Goal: Complete application form

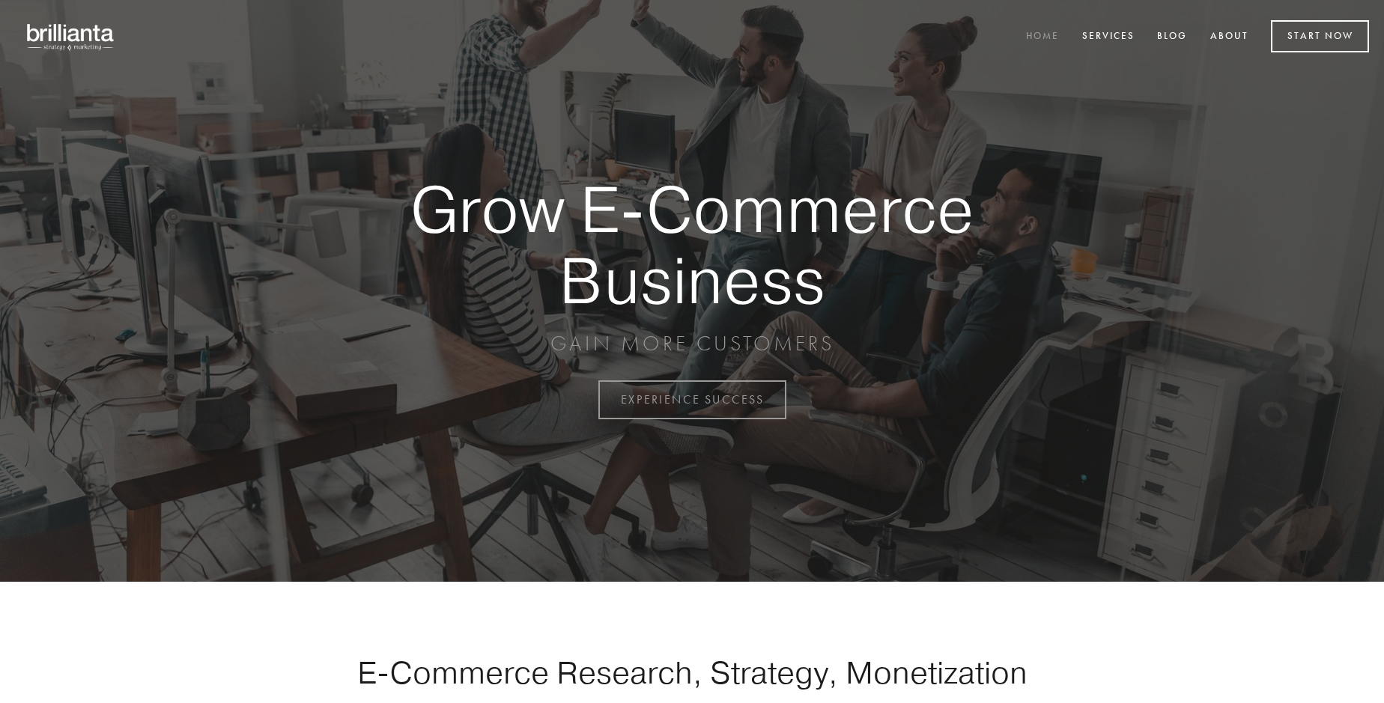
scroll to position [3925, 0]
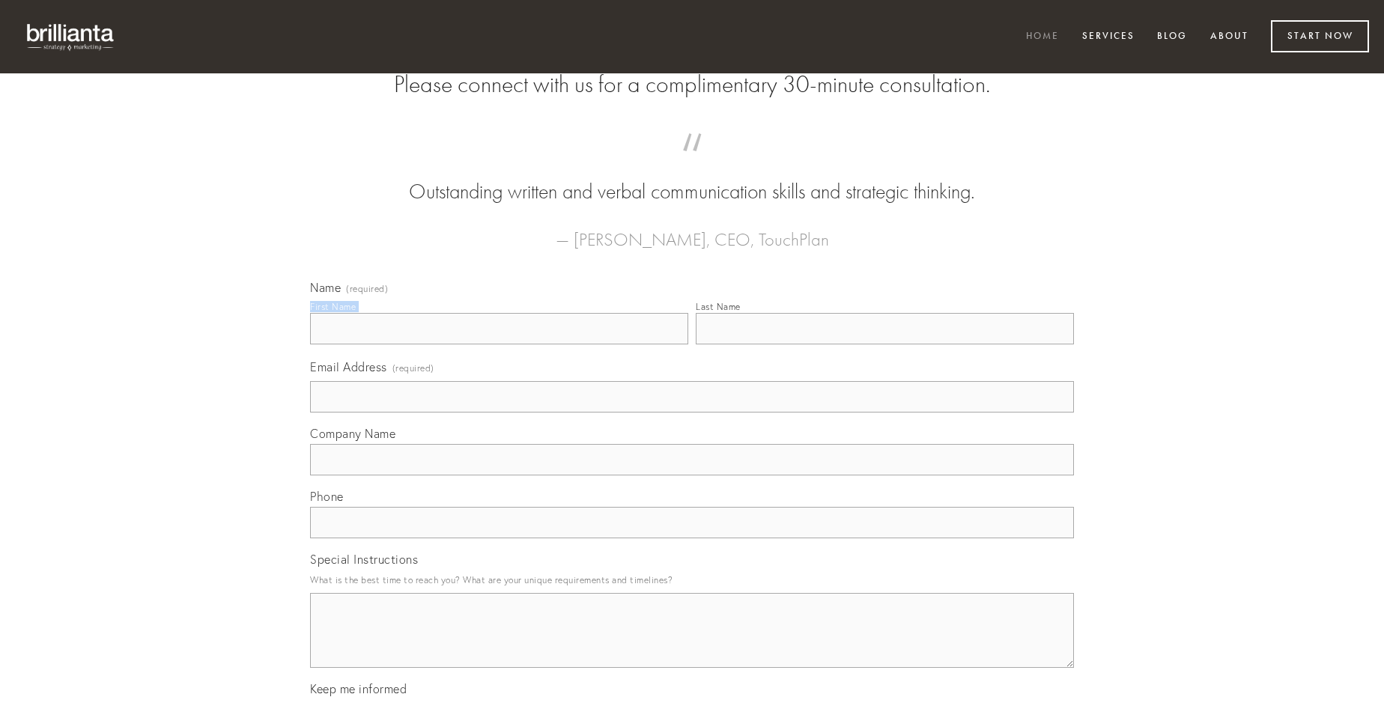
type input "[PERSON_NAME]"
click at [884, 344] on input "Last Name" at bounding box center [885, 328] width 378 height 31
type input "[PERSON_NAME]"
click at [692, 413] on input "Email Address (required)" at bounding box center [692, 396] width 764 height 31
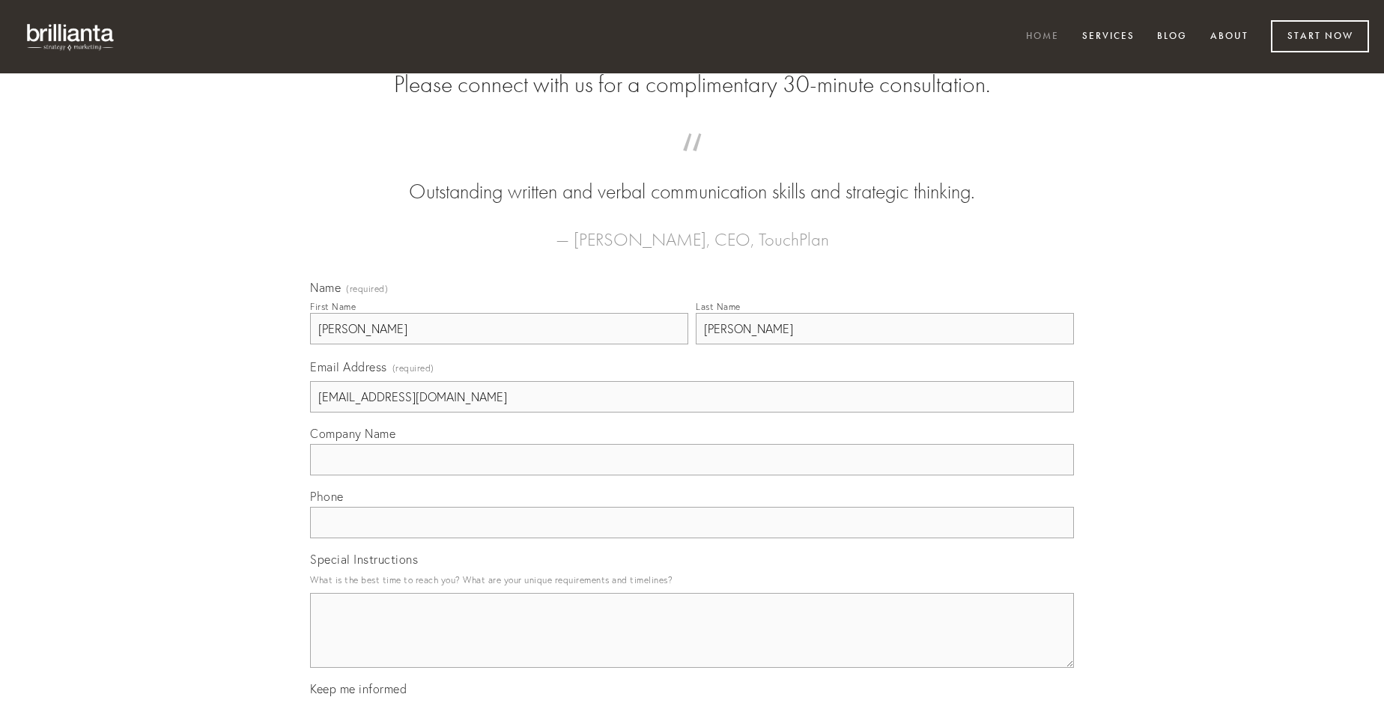
type input "[EMAIL_ADDRESS][DOMAIN_NAME]"
click at [692, 475] on input "Company Name" at bounding box center [692, 459] width 764 height 31
type input "vestrum"
click at [692, 538] on input "text" at bounding box center [692, 522] width 764 height 31
click at [692, 644] on textarea "Special Instructions" at bounding box center [692, 630] width 764 height 75
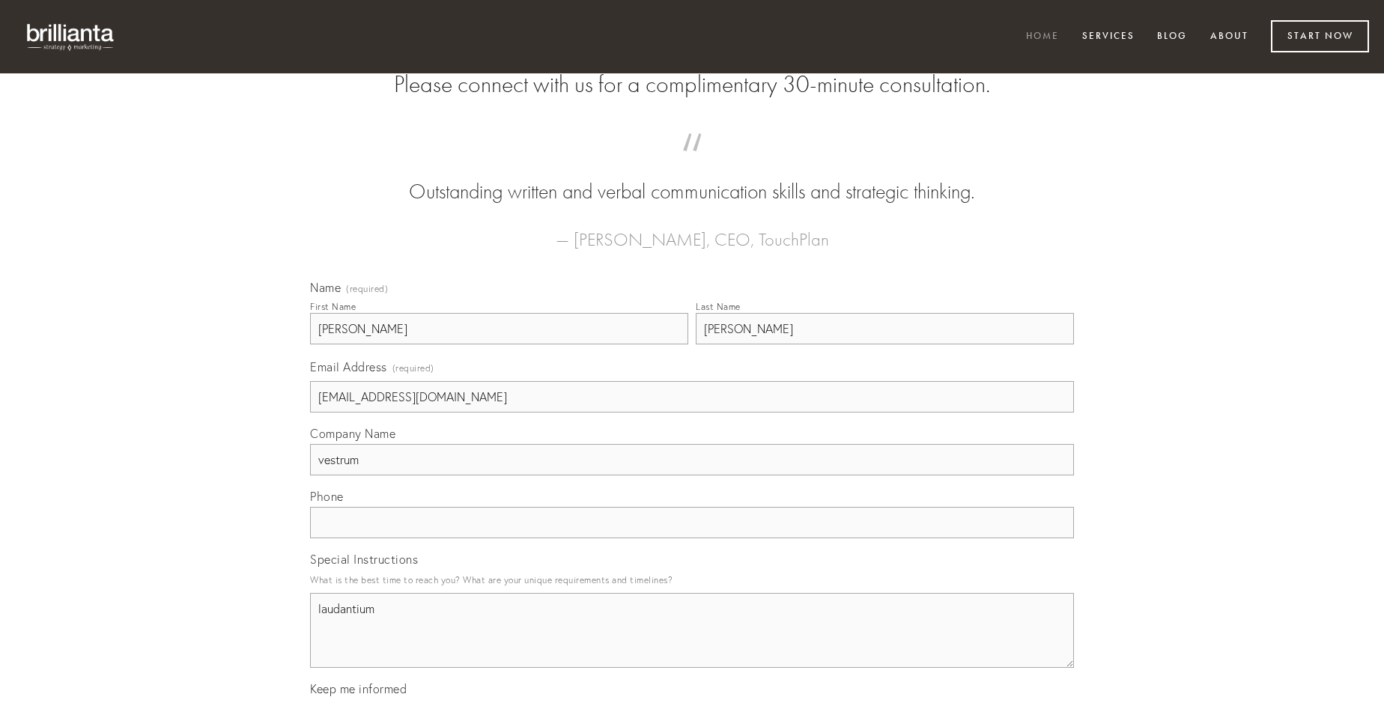
type textarea "laudantium"
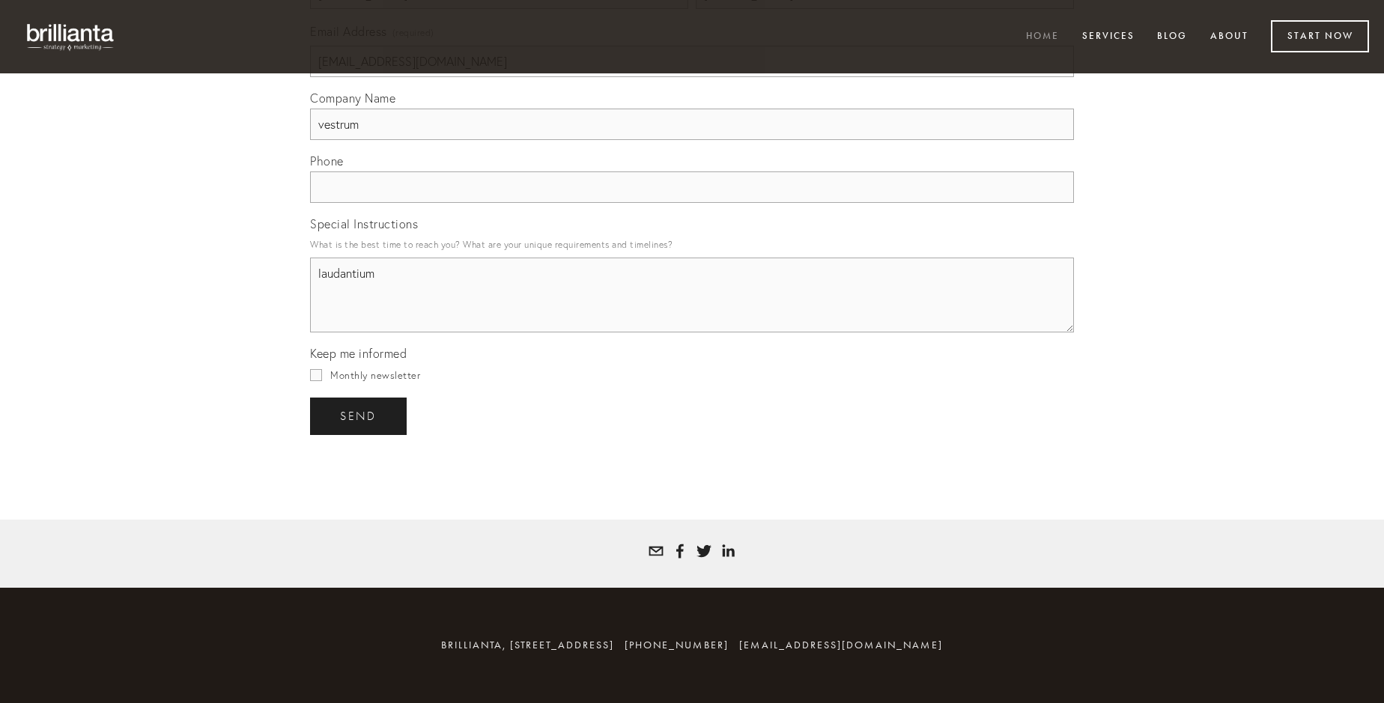
click at [359, 416] on span "send" at bounding box center [358, 416] width 37 height 13
